Goal: Navigation & Orientation: Find specific page/section

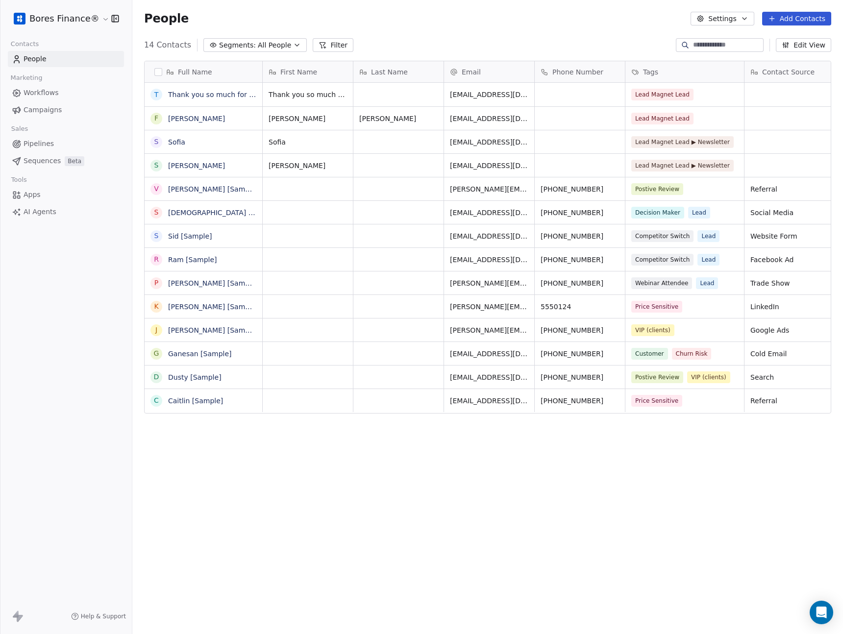
scroll to position [550, 703]
